Goal: Transaction & Acquisition: Download file/media

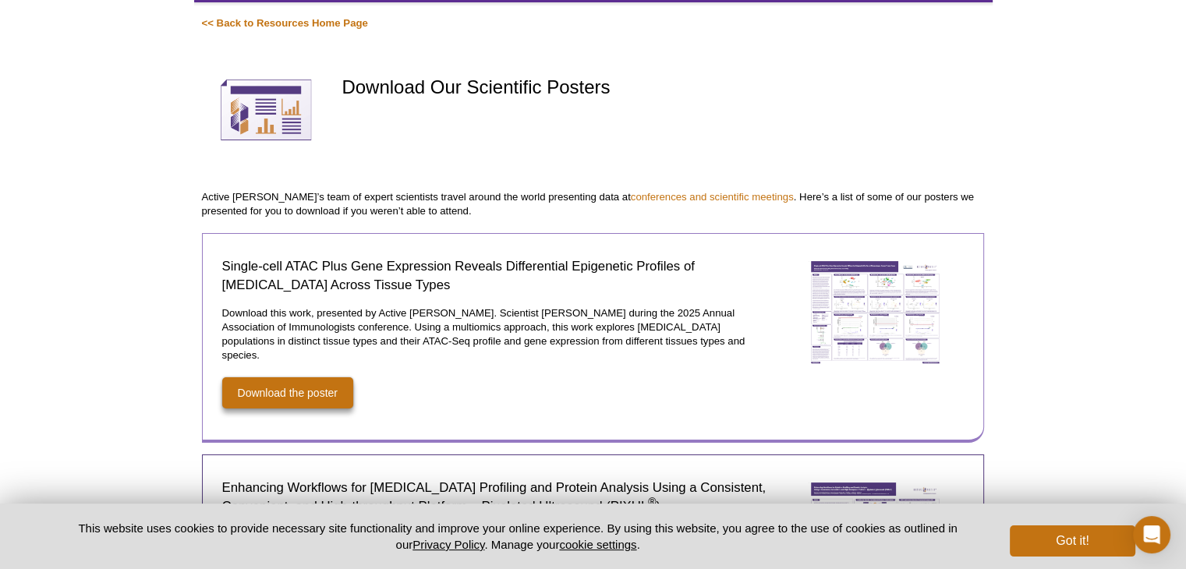
scroll to position [78, 0]
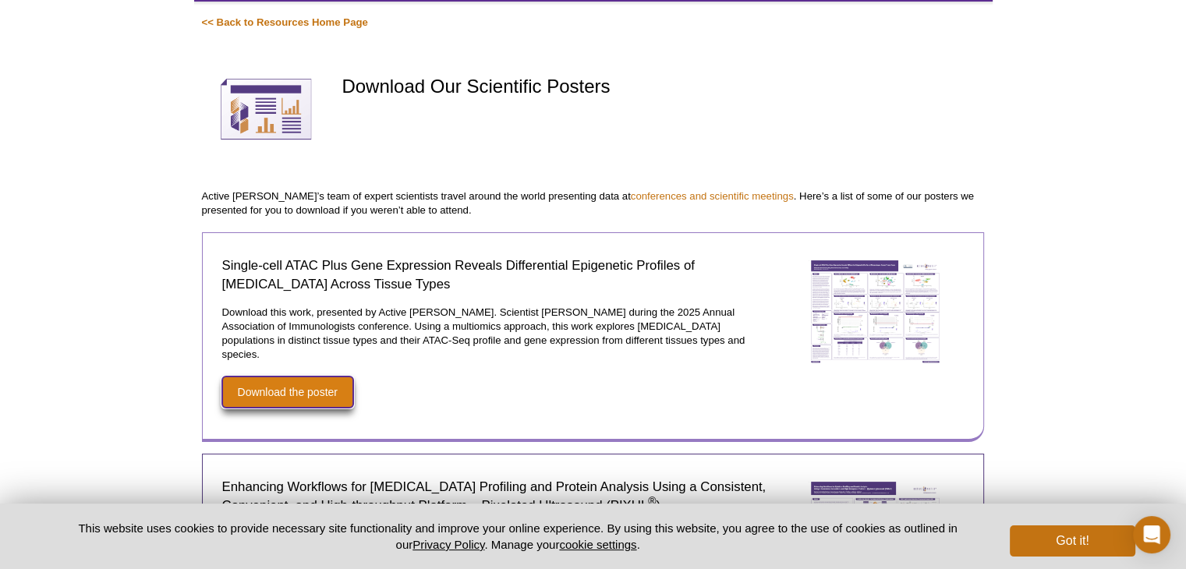
click at [314, 387] on link "Download the poster" at bounding box center [287, 392] width 131 height 31
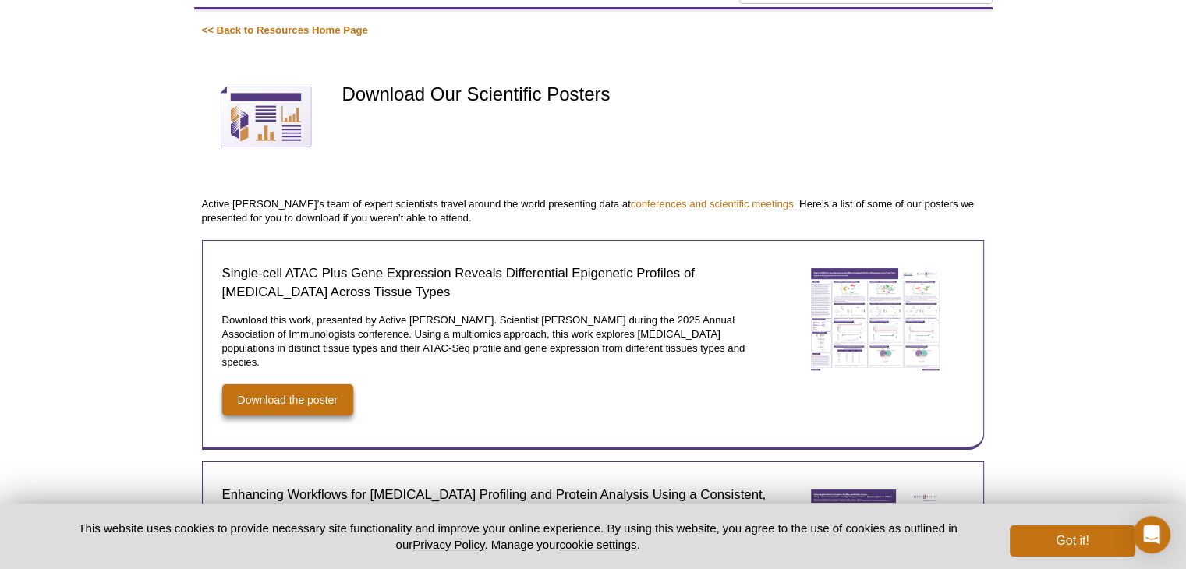
scroll to position [78, 0]
